Goal: Communication & Community: Answer question/provide support

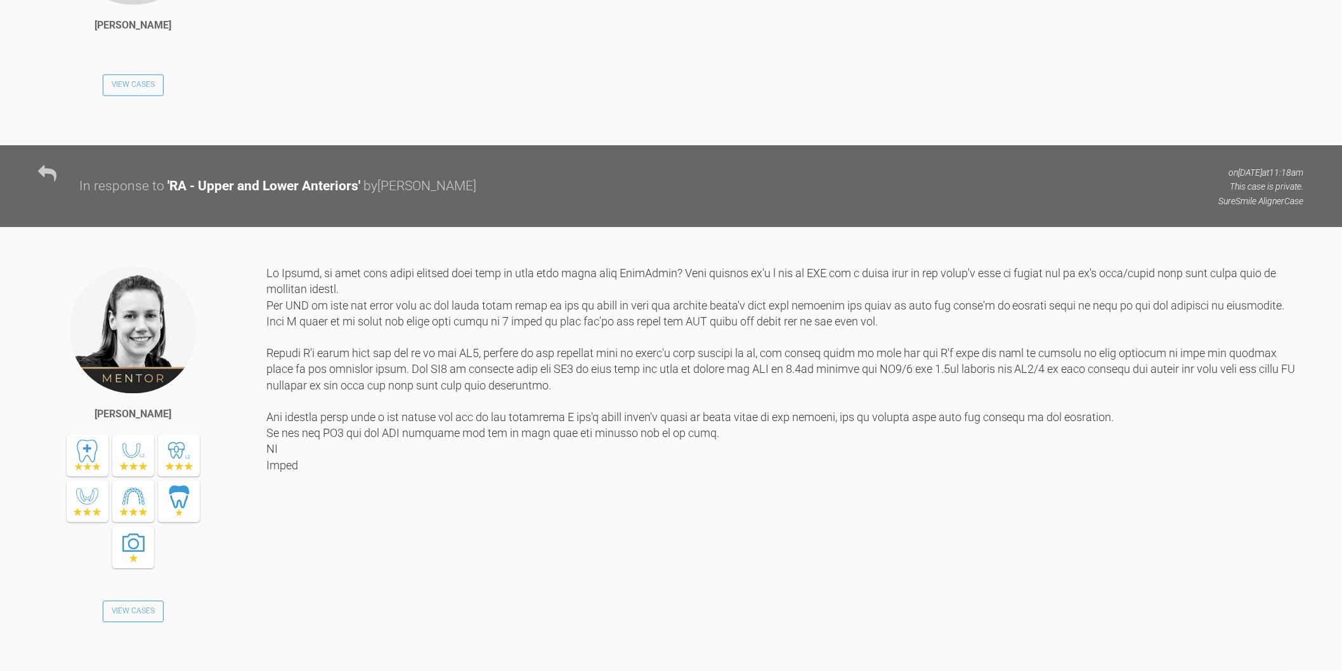
scroll to position [3073, 0]
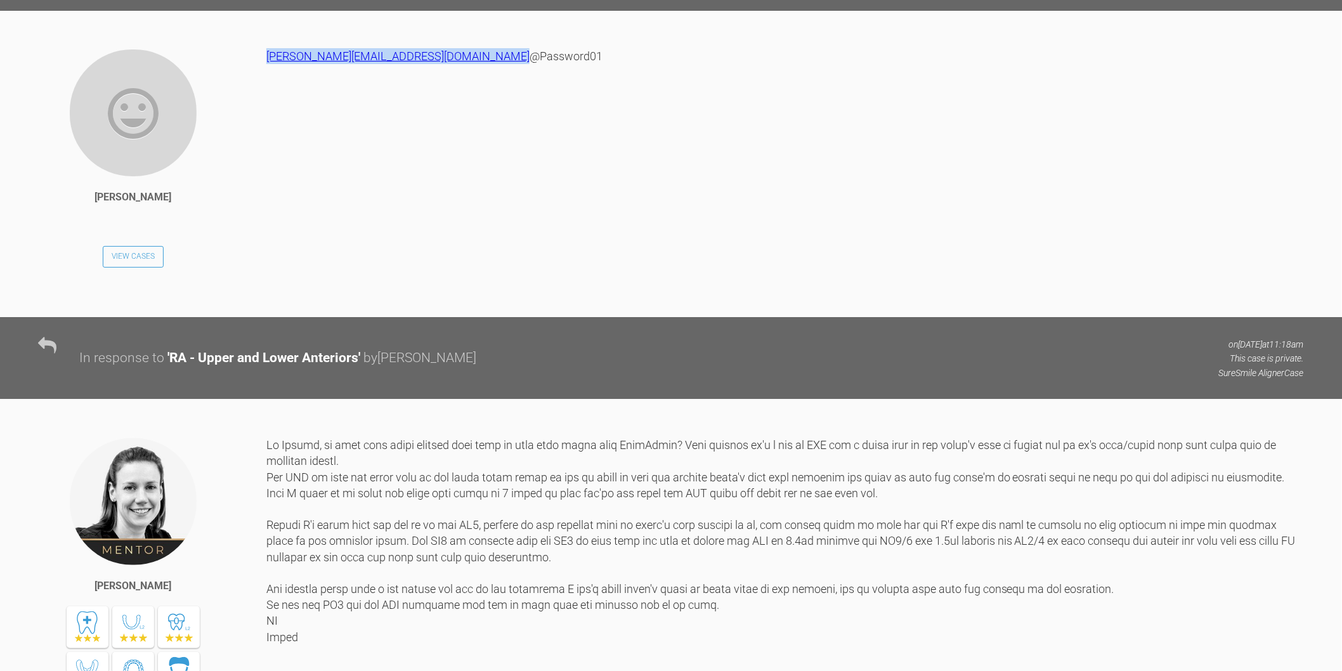
drag, startPoint x: 483, startPoint y: 255, endPoint x: 267, endPoint y: 257, distance: 216.3
click at [267, 257] on div "[PERSON_NAME][EMAIL_ADDRESS][DOMAIN_NAME] @Password01" at bounding box center [785, 173] width 1038 height 250
copy link "[PERSON_NAME][EMAIL_ADDRESS][DOMAIN_NAME]"
drag, startPoint x: 337, startPoint y: 273, endPoint x: 270, endPoint y: 273, distance: 67.2
click at [270, 273] on div "[PERSON_NAME][EMAIL_ADDRESS][DOMAIN_NAME] @Password01" at bounding box center [785, 173] width 1038 height 250
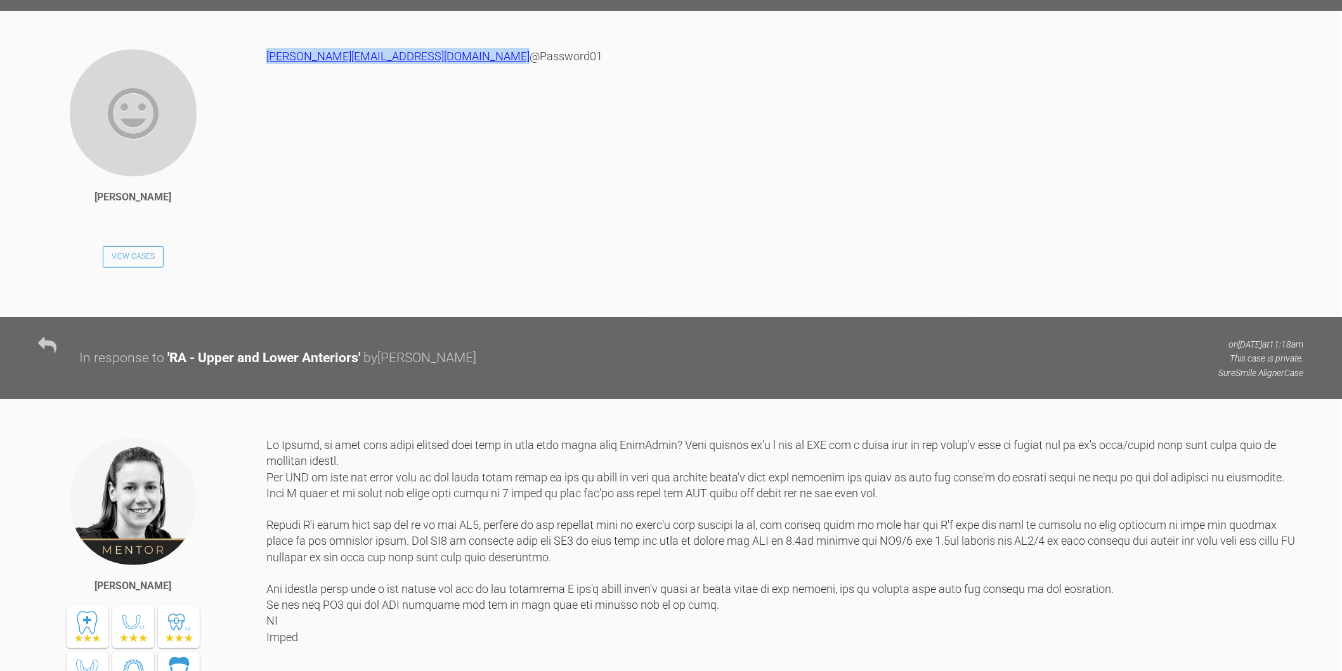
copy div "@Password01"
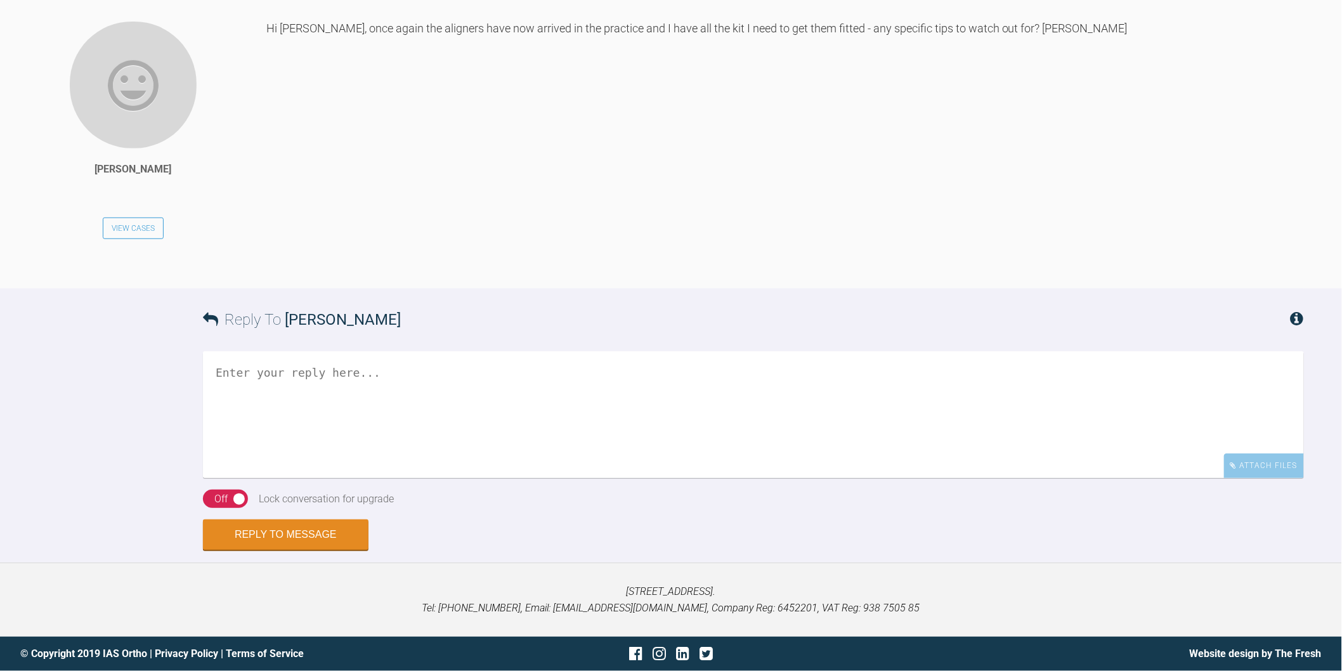
scroll to position [6425, 0]
click at [565, 383] on textarea at bounding box center [753, 414] width 1101 height 127
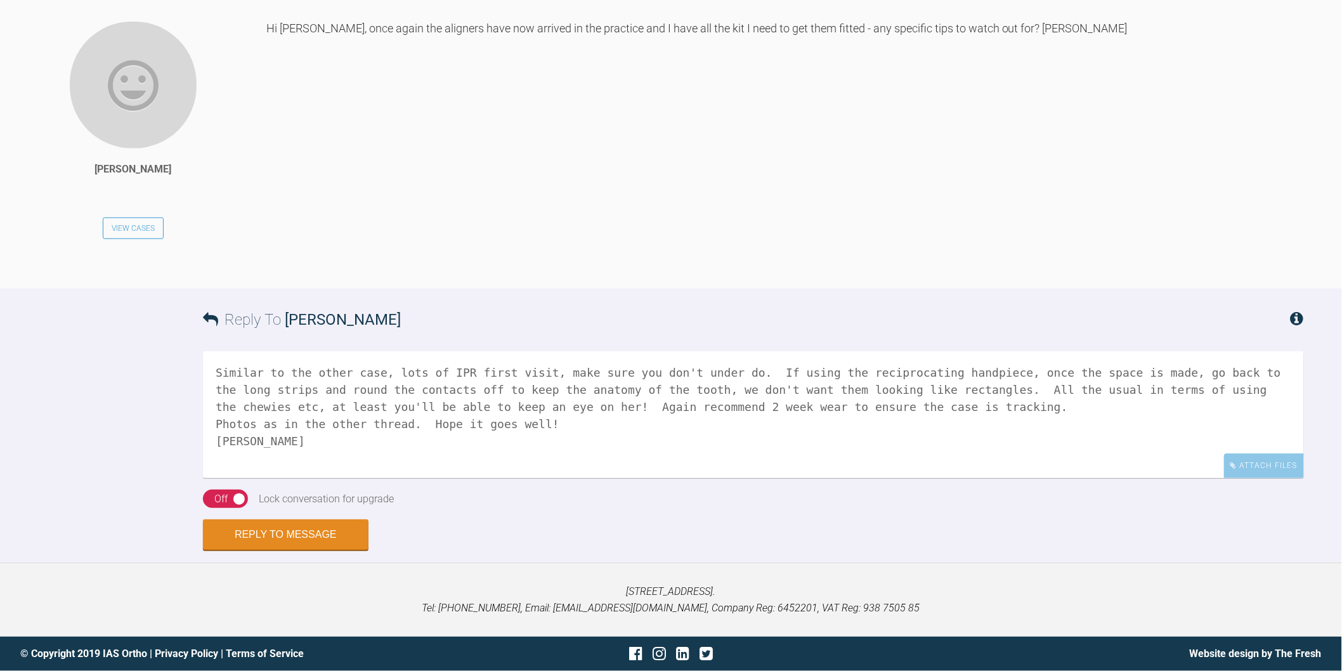
click at [880, 391] on textarea "Similar to the other case, lots of IPR first visit, make sure you don't under d…" at bounding box center [753, 414] width 1101 height 127
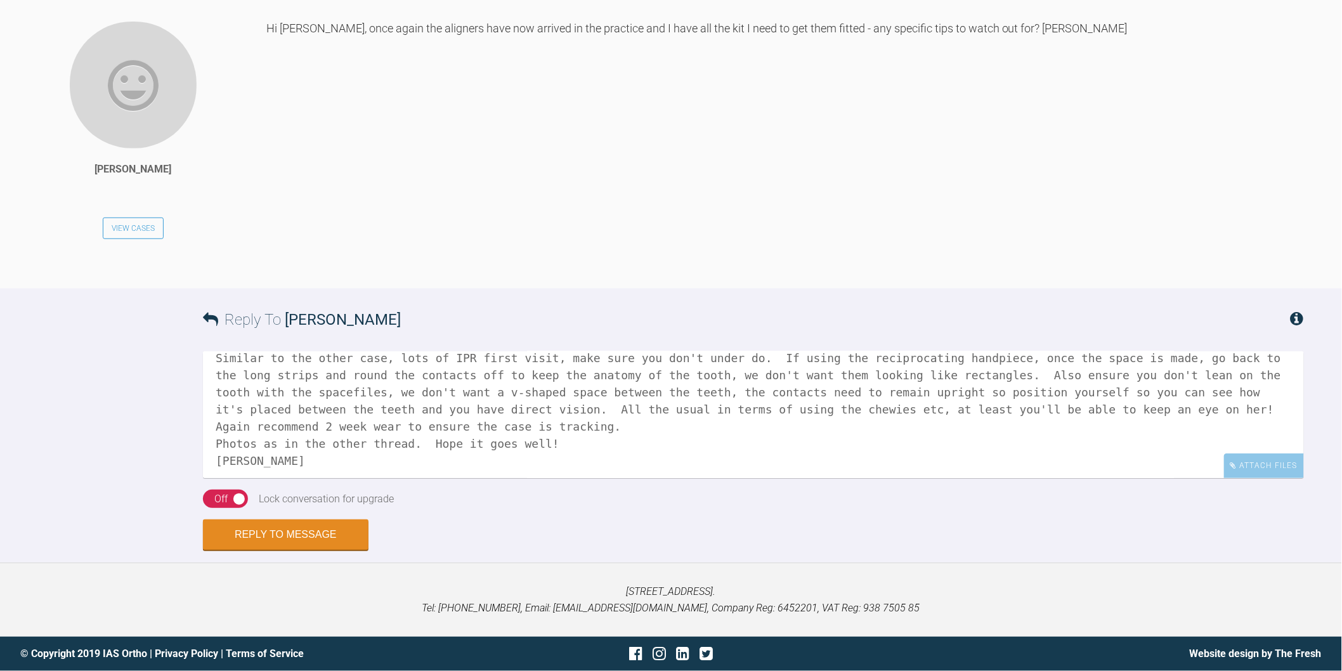
scroll to position [18, 0]
click at [417, 438] on textarea "Similar to the other case, lots of IPR first visit, make sure you don't under d…" at bounding box center [753, 414] width 1101 height 127
type textarea "Similar to the other case, lots of IPR first visit, make sure you don't under d…"
click at [224, 506] on div "Off" at bounding box center [220, 499] width 13 height 16
click at [286, 531] on button "Reply to Message" at bounding box center [286, 536] width 166 height 30
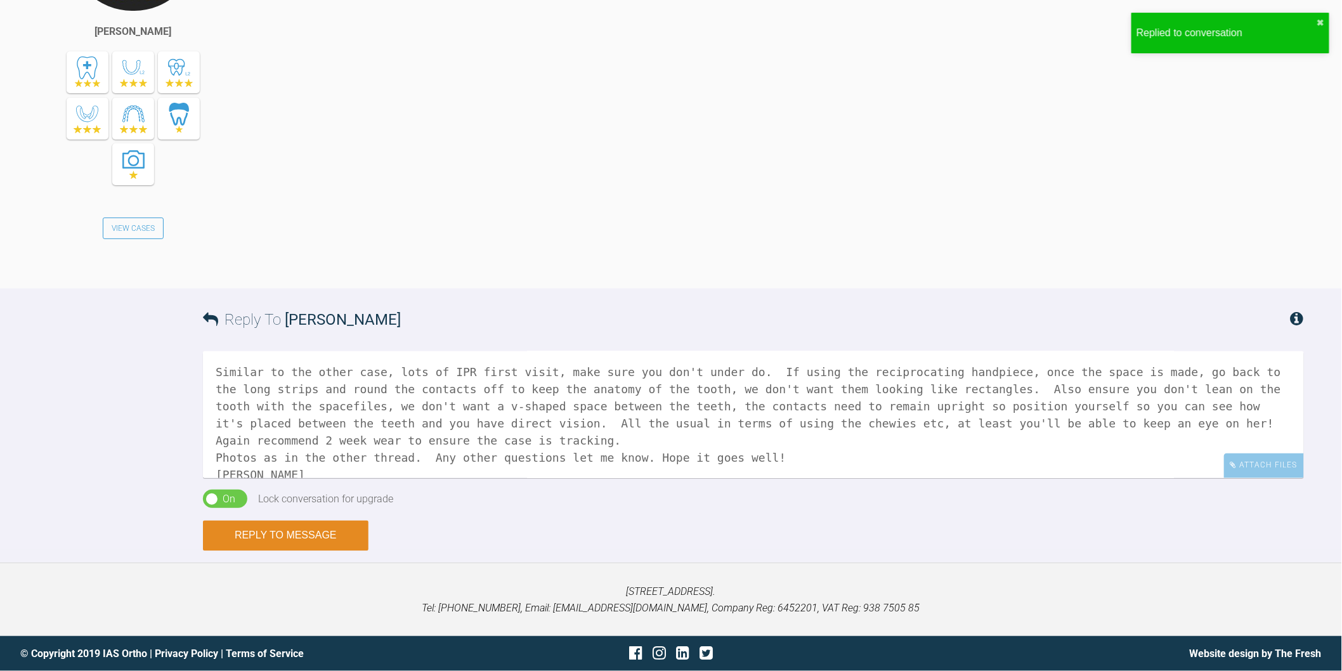
scroll to position [6951, 0]
